Goal: Register for event/course: Sign up to attend an event or enroll in a course

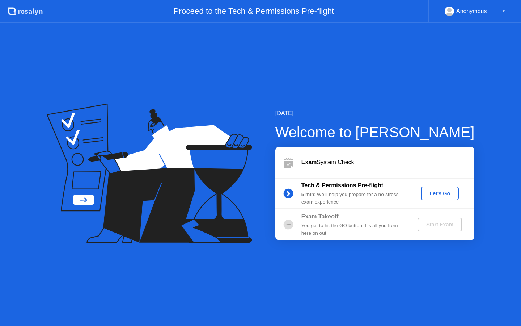
click at [432, 190] on div "Let's Go" at bounding box center [440, 193] width 32 height 6
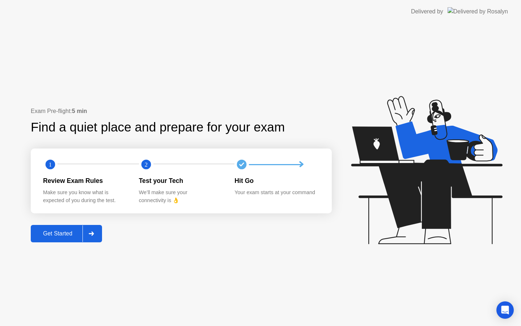
click at [70, 231] on div "Get Started" at bounding box center [58, 233] width 50 height 7
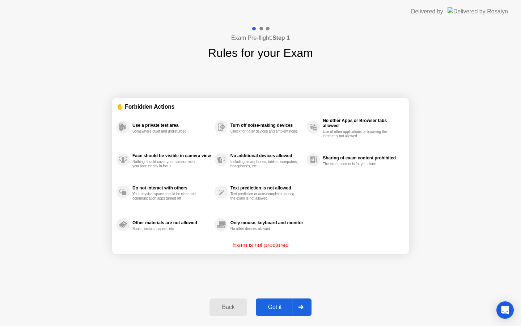
click at [256, 128] on div "Turn off noise-making devices Check for noisy devices and ambient noise" at bounding box center [266, 126] width 73 height 13
click at [259, 158] on div "No additional devices allowed Including smartphones, tablets, computers, headph…" at bounding box center [266, 159] width 73 height 17
click at [277, 308] on div "Got it" at bounding box center [275, 306] width 34 height 7
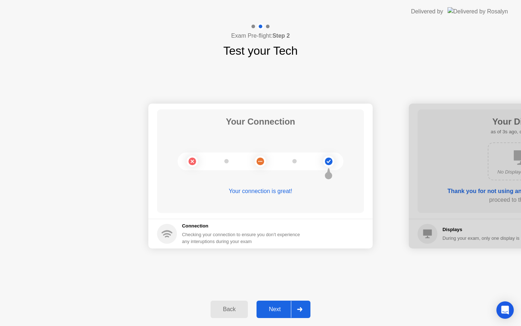
click at [277, 308] on div "Next" at bounding box center [275, 309] width 32 height 7
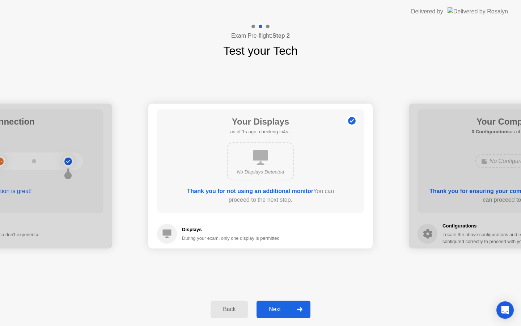
click at [277, 308] on div "Next" at bounding box center [275, 309] width 32 height 7
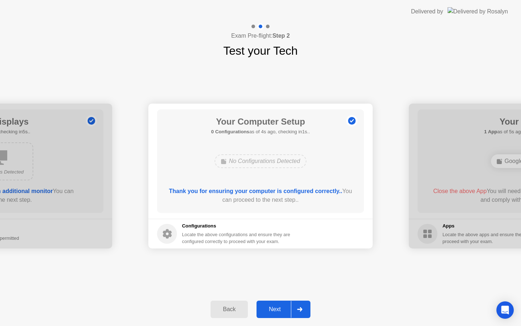
click at [277, 308] on div "Next" at bounding box center [275, 309] width 32 height 7
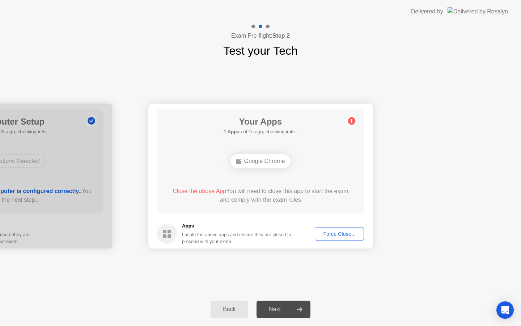
click at [342, 234] on div "Force Close..." at bounding box center [339, 234] width 44 height 6
click at [335, 234] on div "Force Close..." at bounding box center [339, 234] width 44 height 6
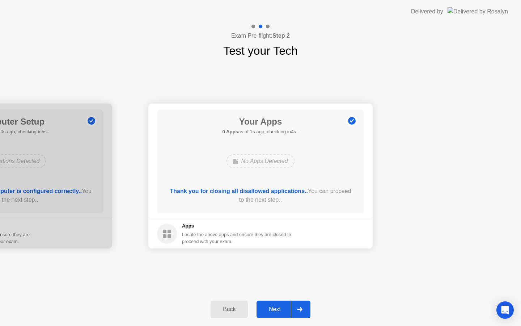
click at [280, 169] on div "No Apps Detected" at bounding box center [261, 161] width 166 height 20
click at [274, 312] on div "Next" at bounding box center [275, 309] width 32 height 7
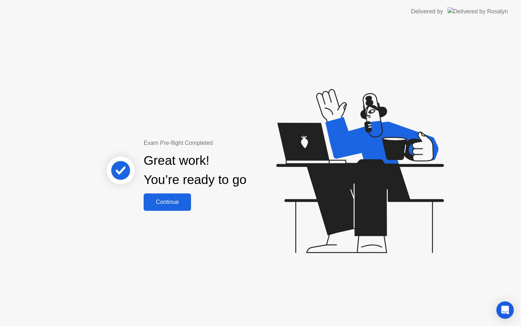
click at [175, 205] on div "Continue" at bounding box center [167, 202] width 43 height 7
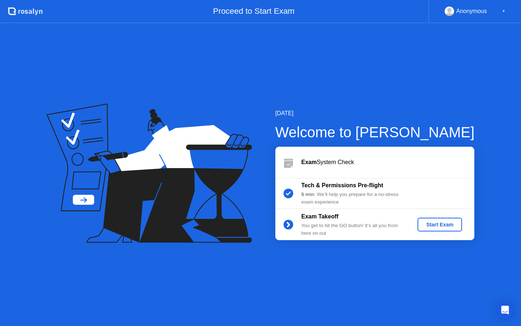
click at [441, 225] on div "Start Exam" at bounding box center [439, 224] width 39 height 6
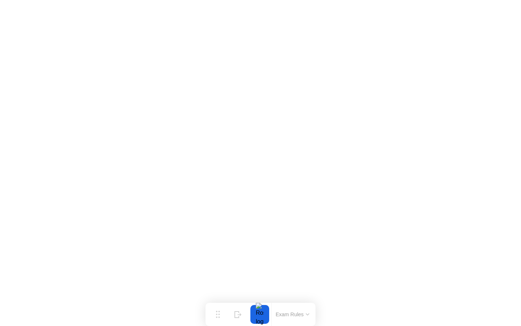
click at [260, 316] on div at bounding box center [259, 314] width 15 height 19
click at [299, 314] on button "Exam Rules" at bounding box center [292, 314] width 38 height 7
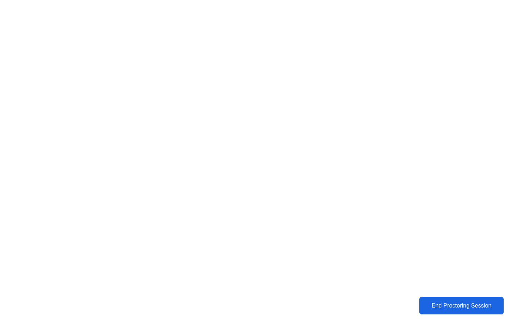
click at [439, 303] on div "End Proctoring Session" at bounding box center [461, 305] width 80 height 7
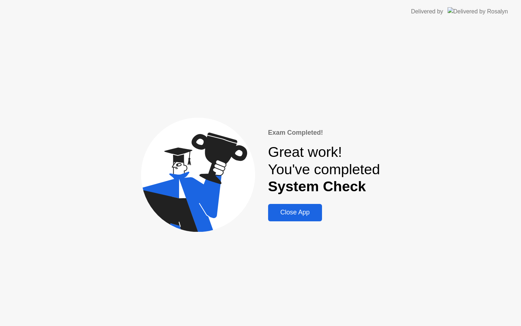
click at [300, 213] on div "Close App" at bounding box center [295, 212] width 50 height 8
